Goal: Book appointment/travel/reservation

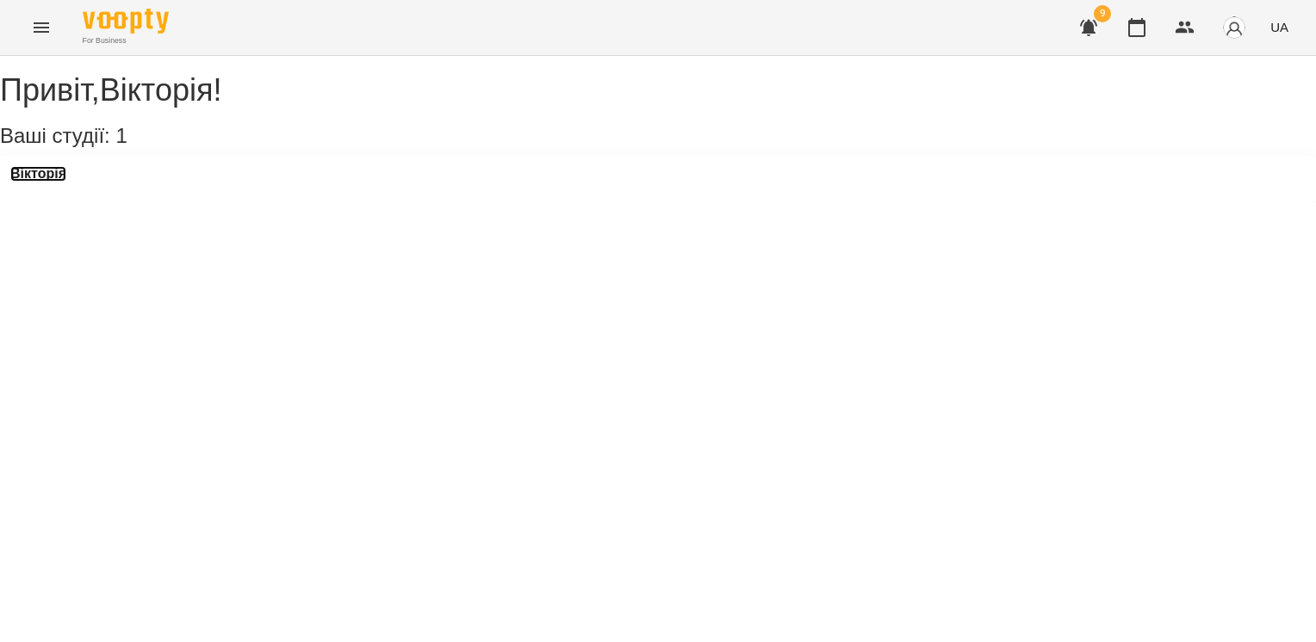
click at [65, 182] on h3 "Вікторія" at bounding box center [38, 174] width 56 height 16
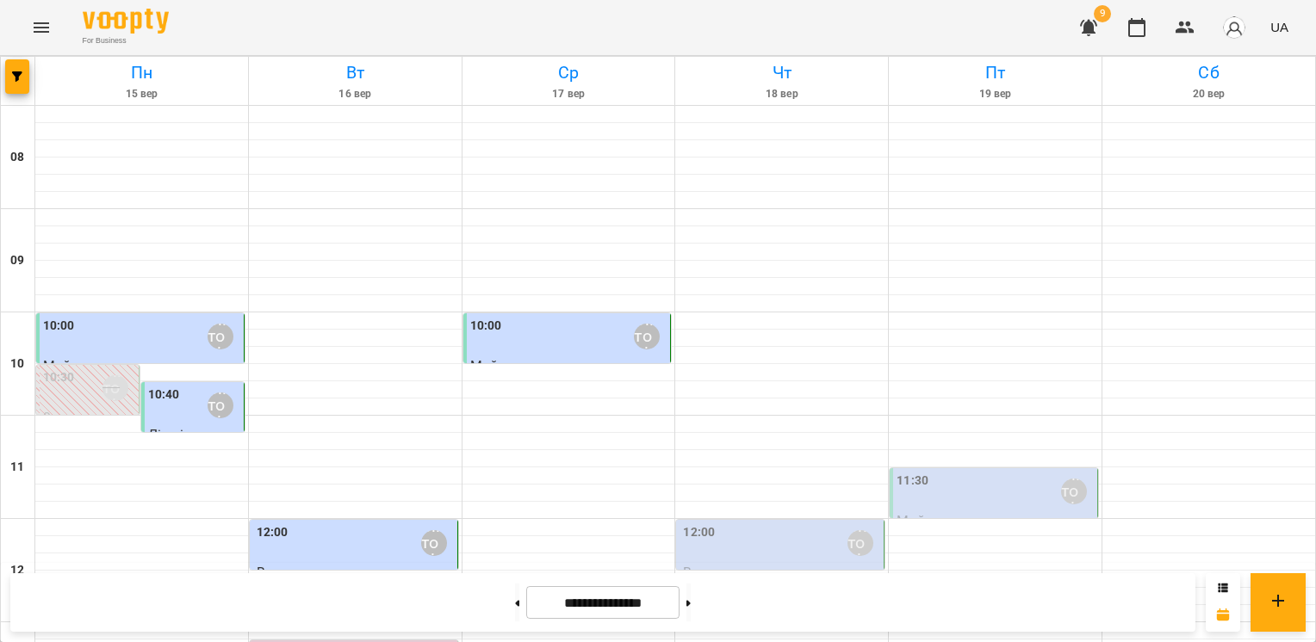
scroll to position [775, 0]
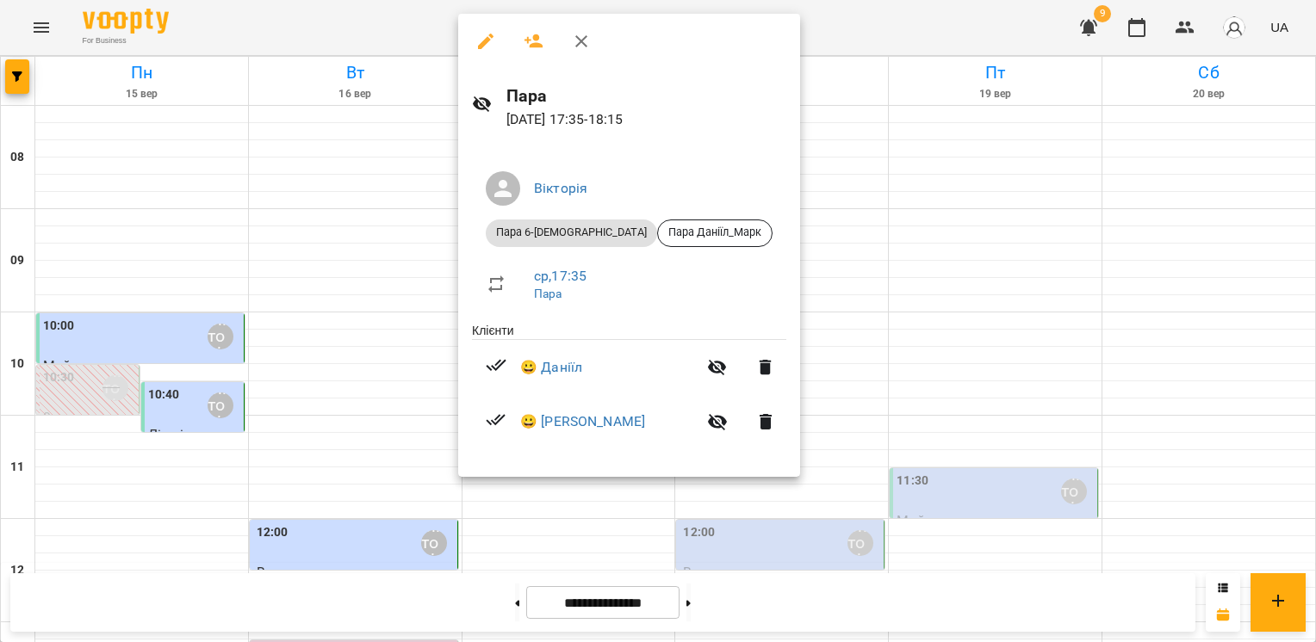
click at [585, 46] on icon "button" at bounding box center [581, 41] width 12 height 12
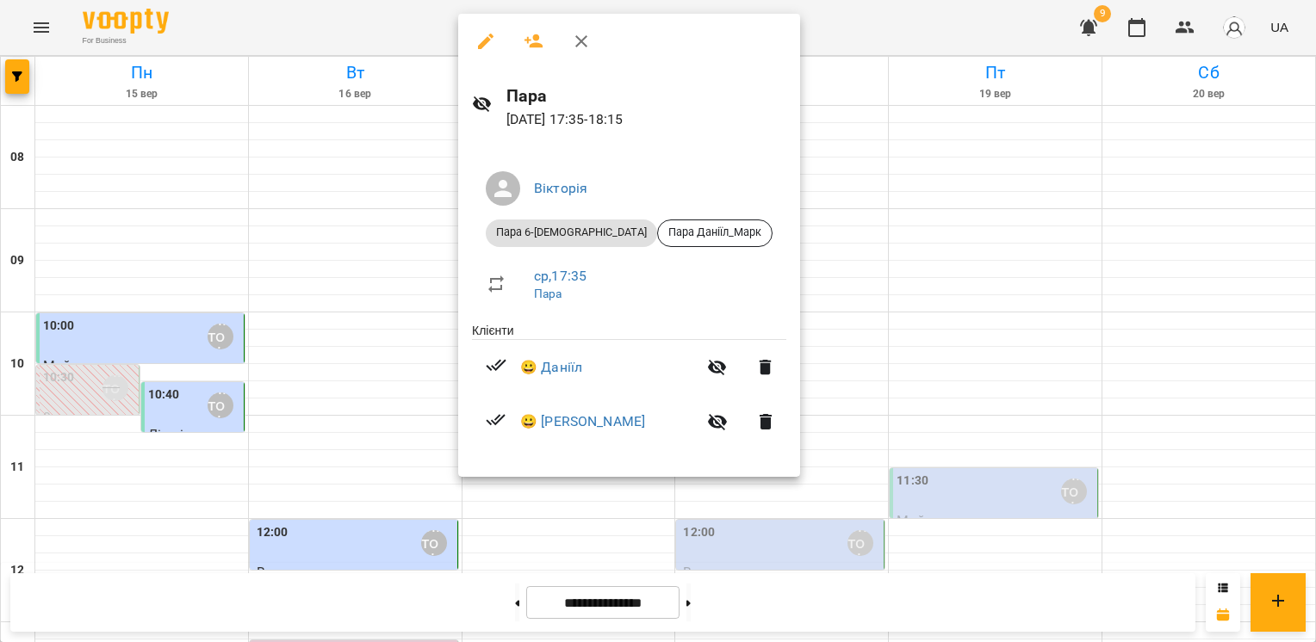
click at [584, 42] on icon "button" at bounding box center [581, 41] width 21 height 21
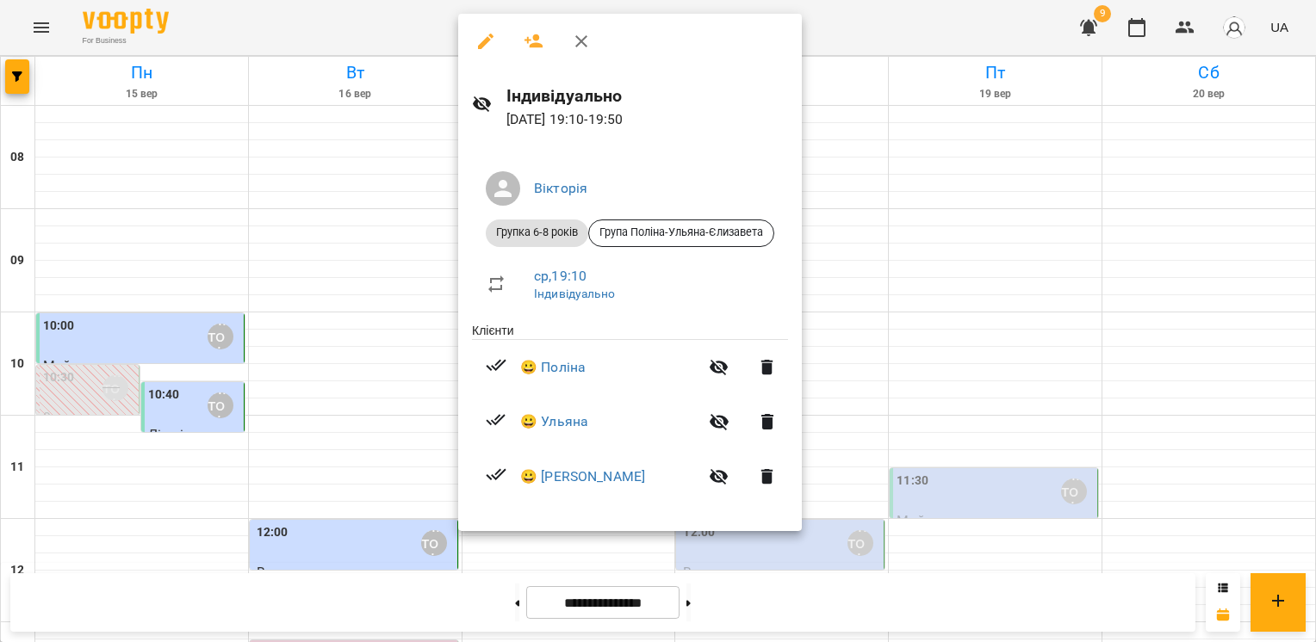
click at [575, 47] on icon "button" at bounding box center [581, 41] width 21 height 21
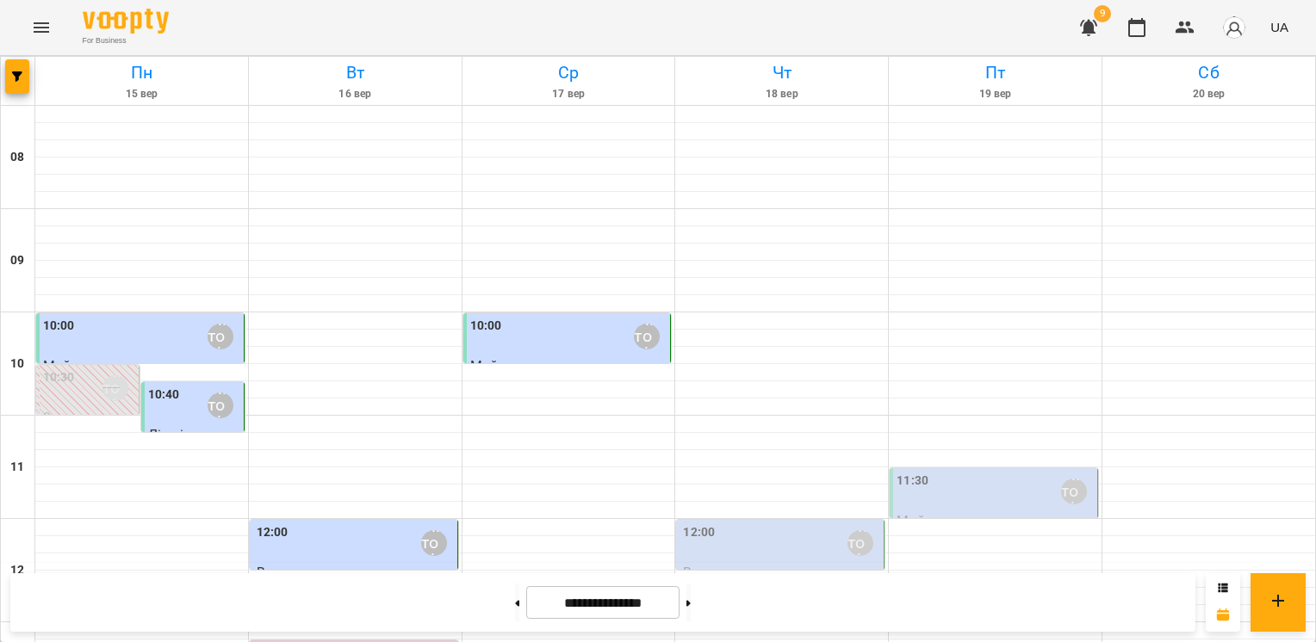
scroll to position [344, 0]
click at [691, 601] on button at bounding box center [688, 603] width 4 height 38
type input "**********"
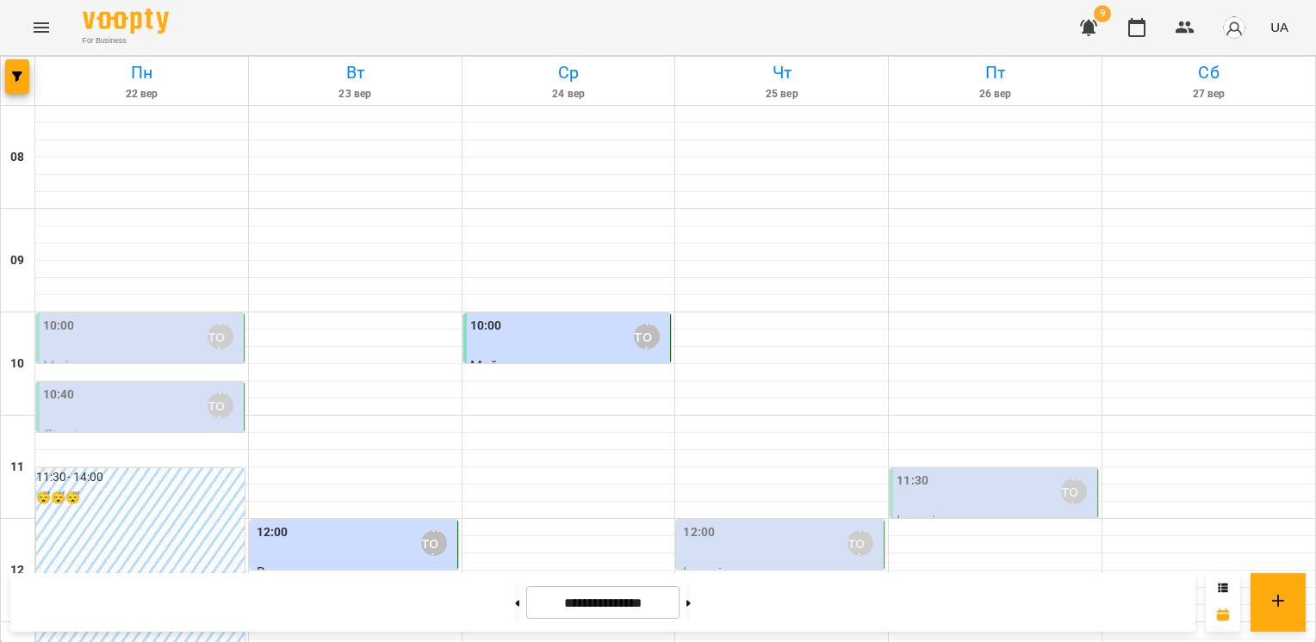
scroll to position [775, 0]
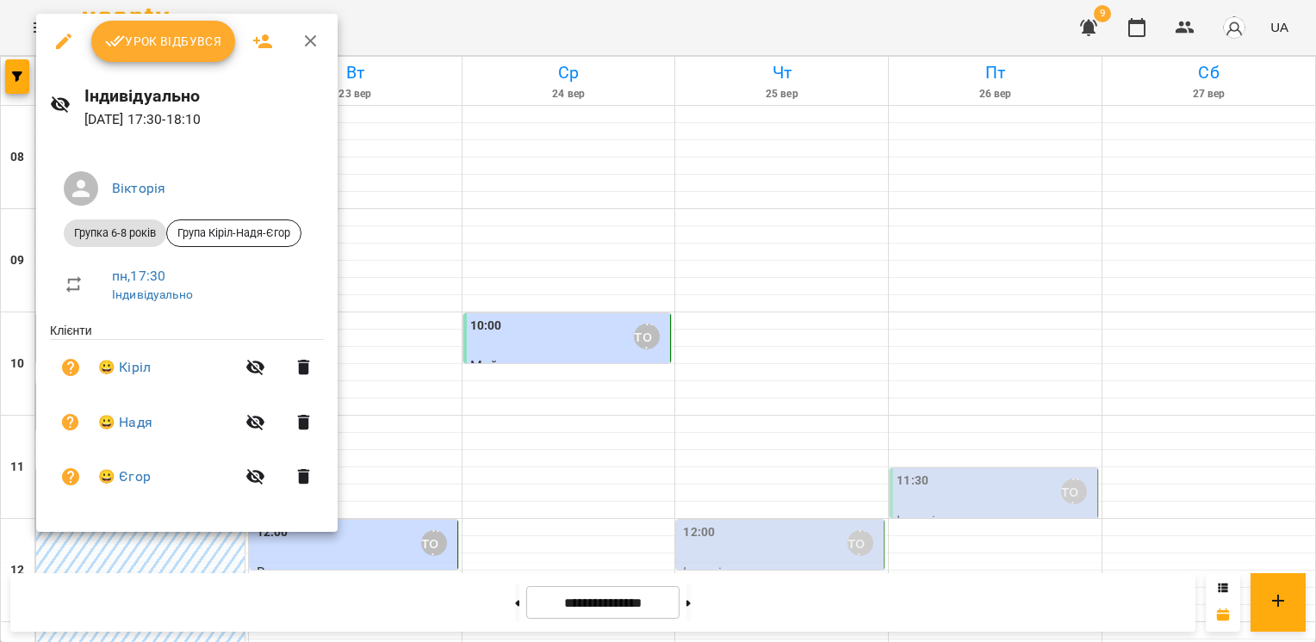
click at [308, 47] on icon "button" at bounding box center [311, 41] width 21 height 21
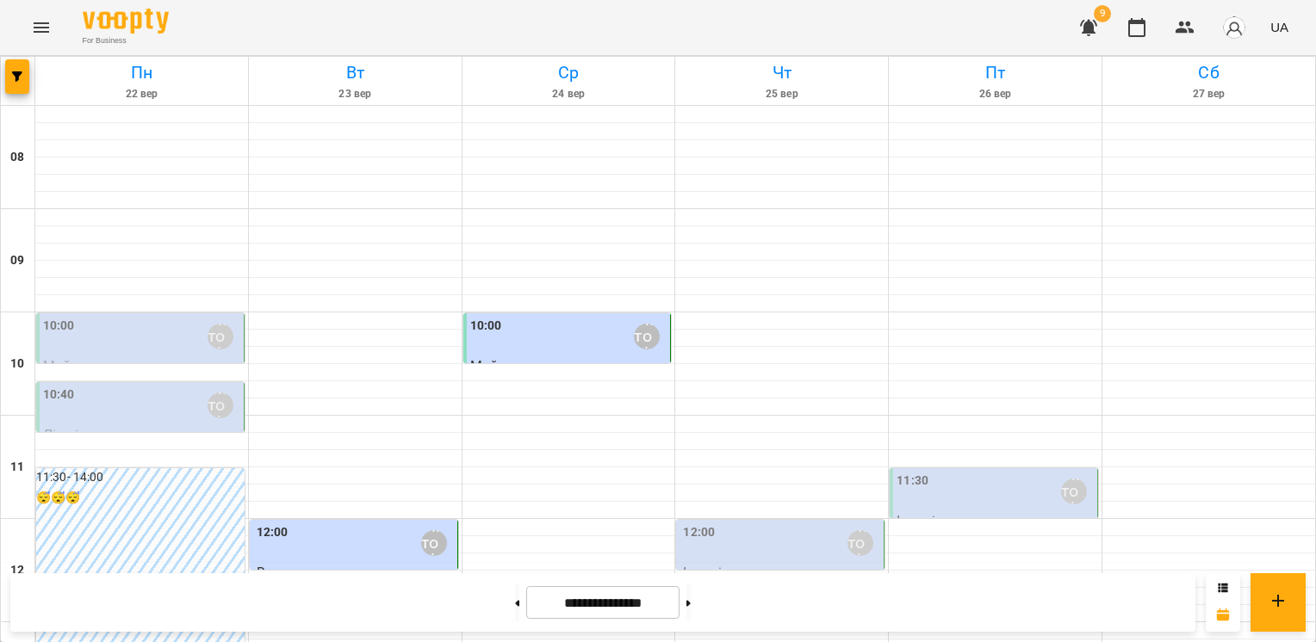
scroll to position [780, 0]
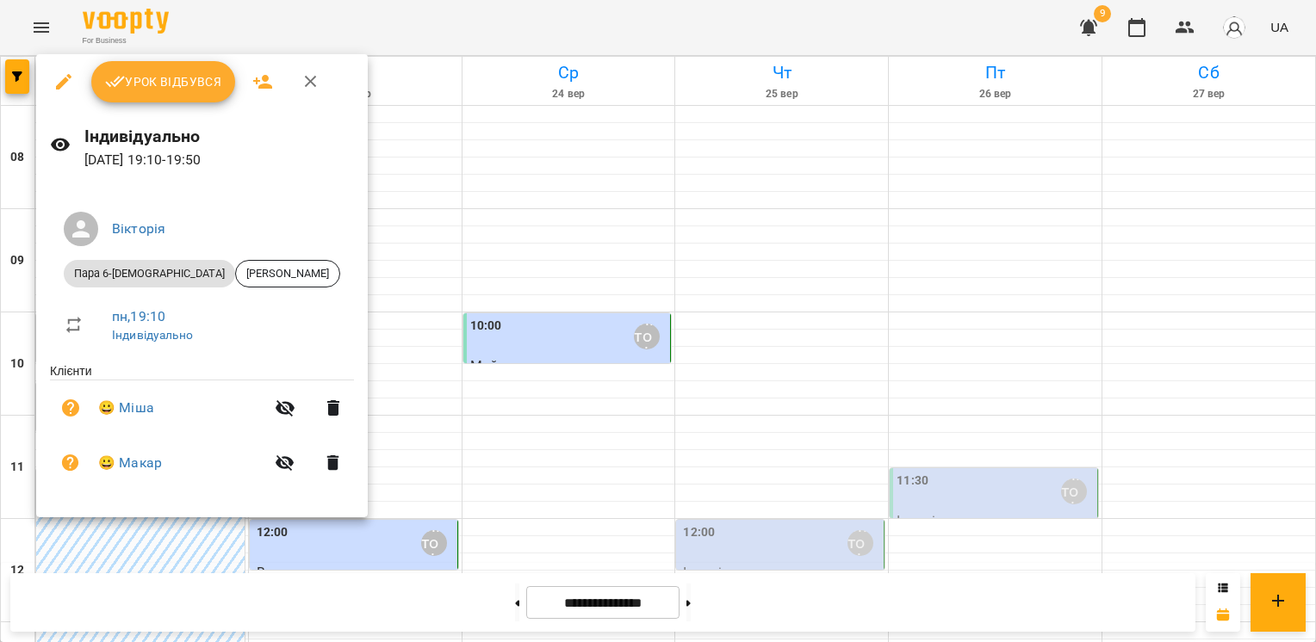
click at [304, 81] on icon "button" at bounding box center [311, 81] width 21 height 21
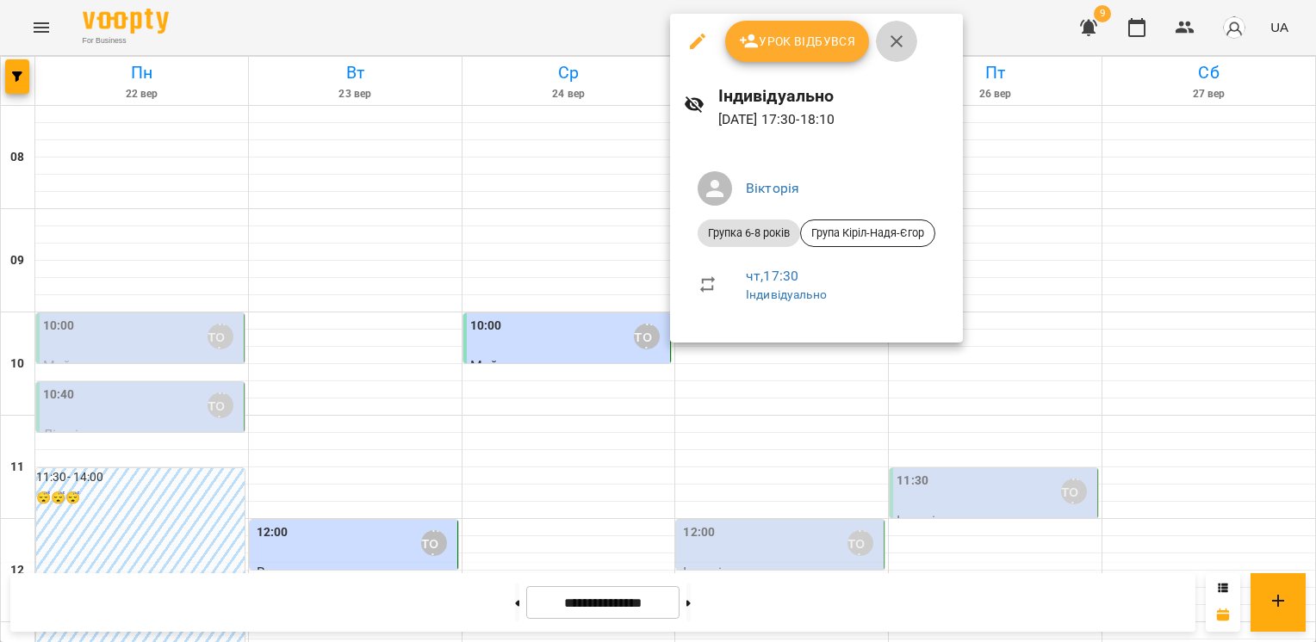
click at [903, 42] on icon "button" at bounding box center [896, 41] width 21 height 21
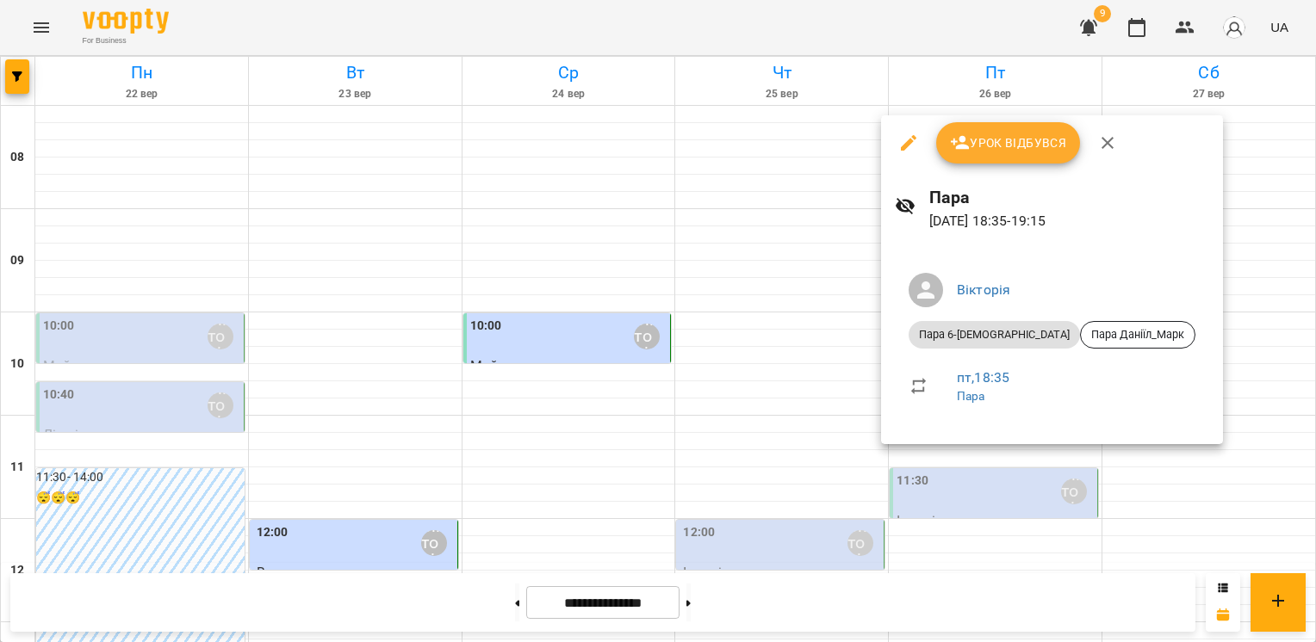
click at [1104, 145] on icon "button" at bounding box center [1107, 143] width 12 height 12
